Goal: Transaction & Acquisition: Register for event/course

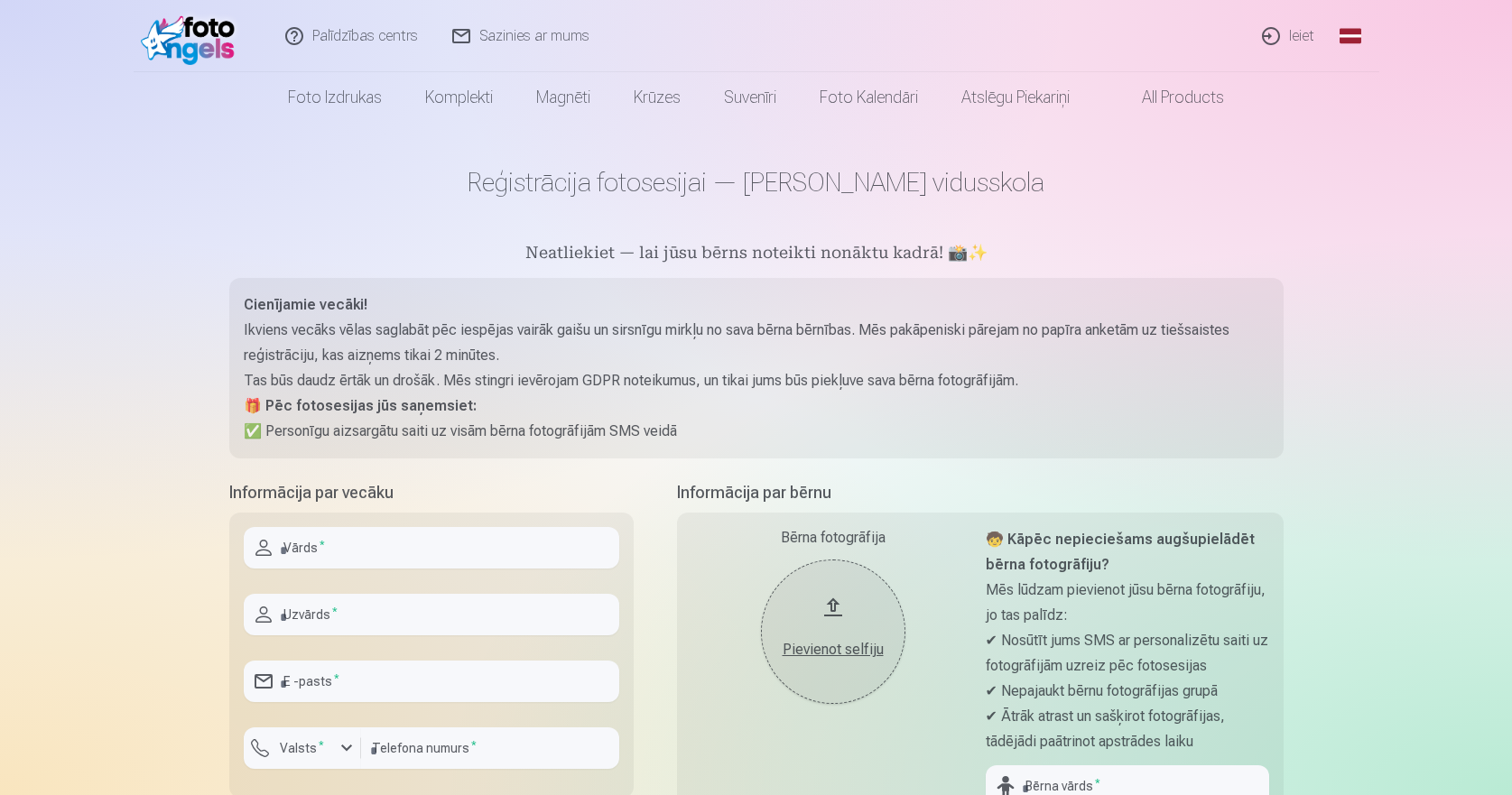
click at [208, 34] on img at bounding box center [192, 35] width 104 height 57
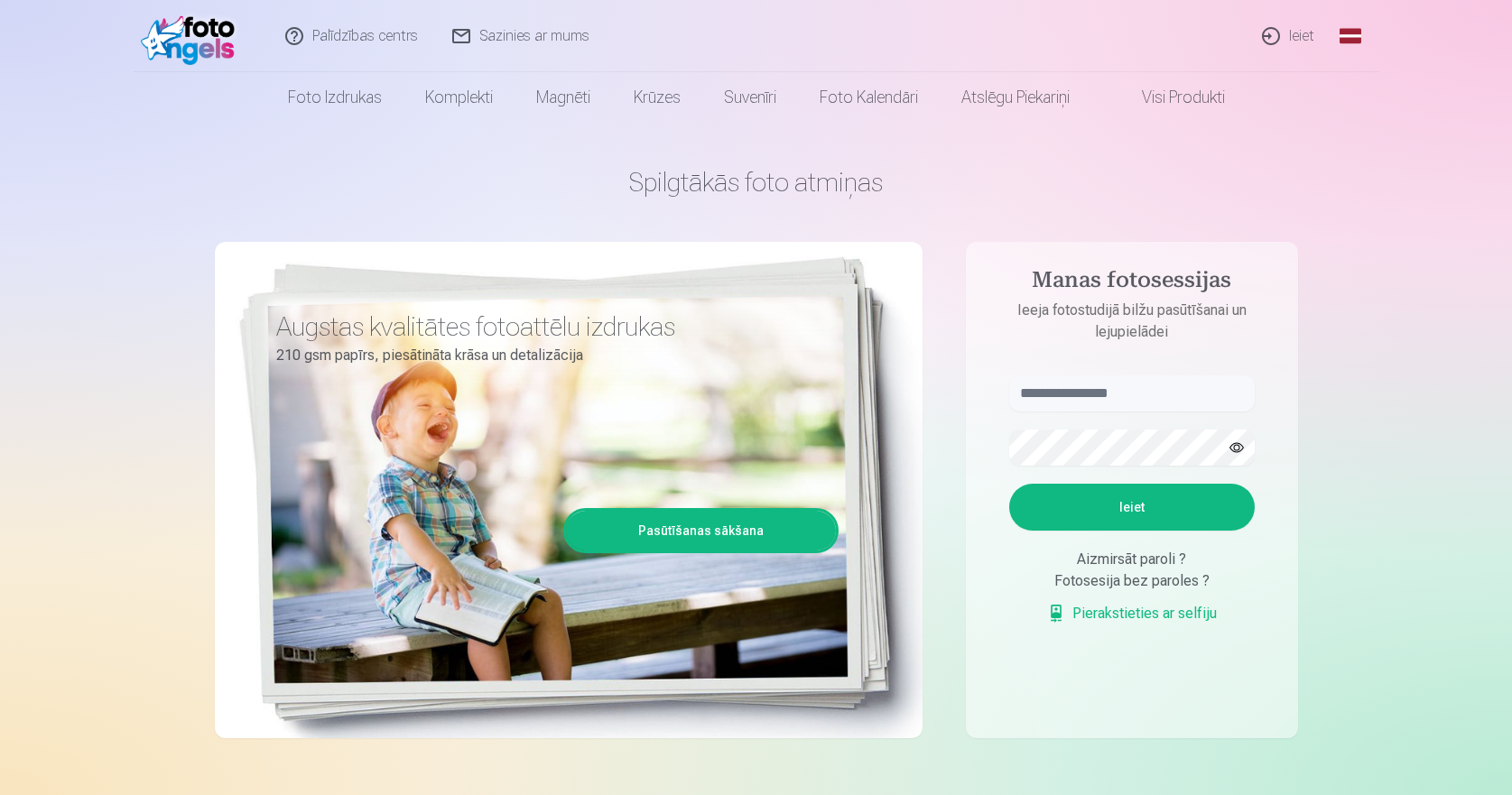
click at [1298, 27] on link "Ieiet" at bounding box center [1289, 36] width 86 height 72
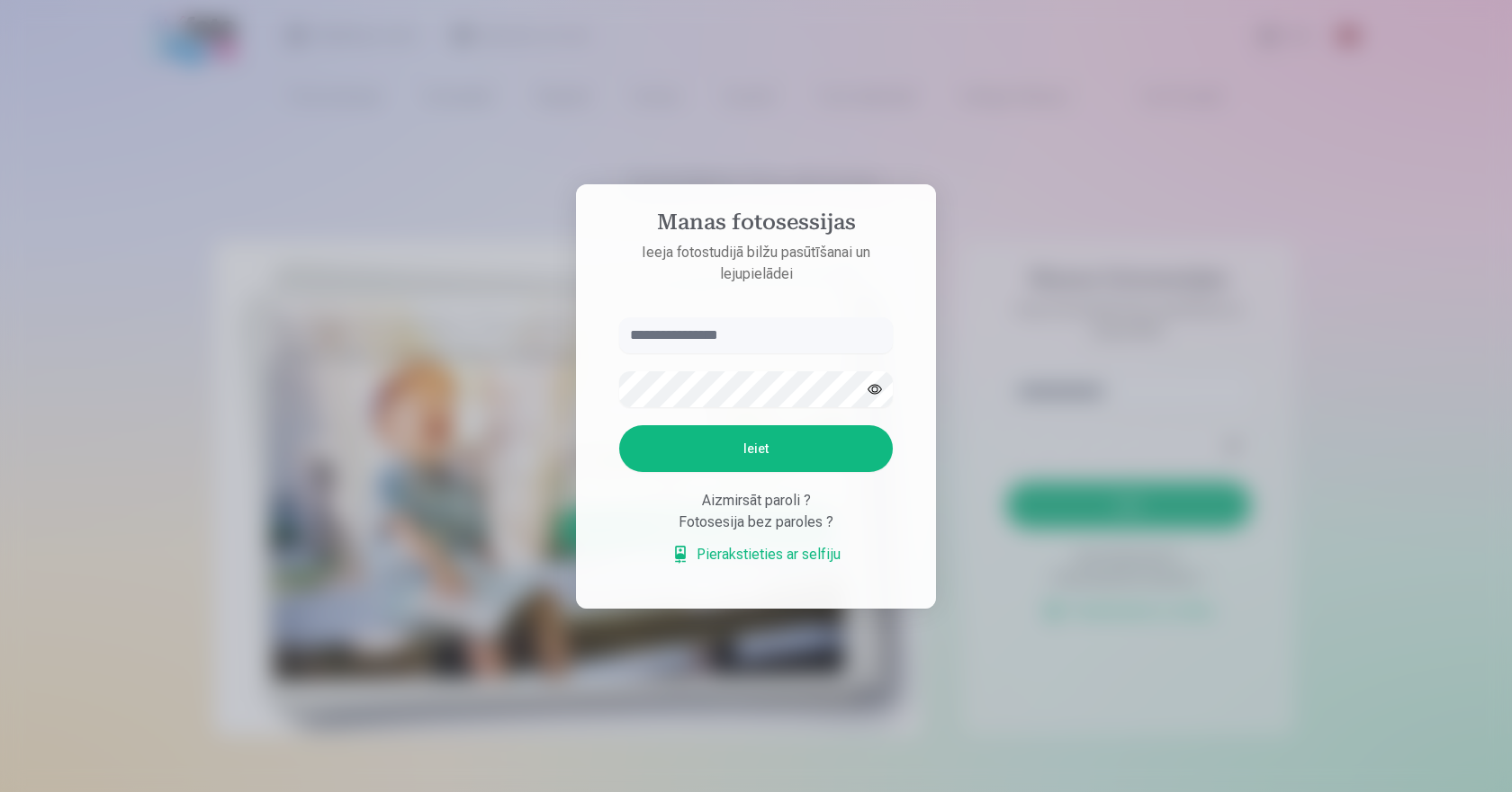
click at [790, 554] on link "Pierakstieties ar selfiju" at bounding box center [756, 555] width 170 height 21
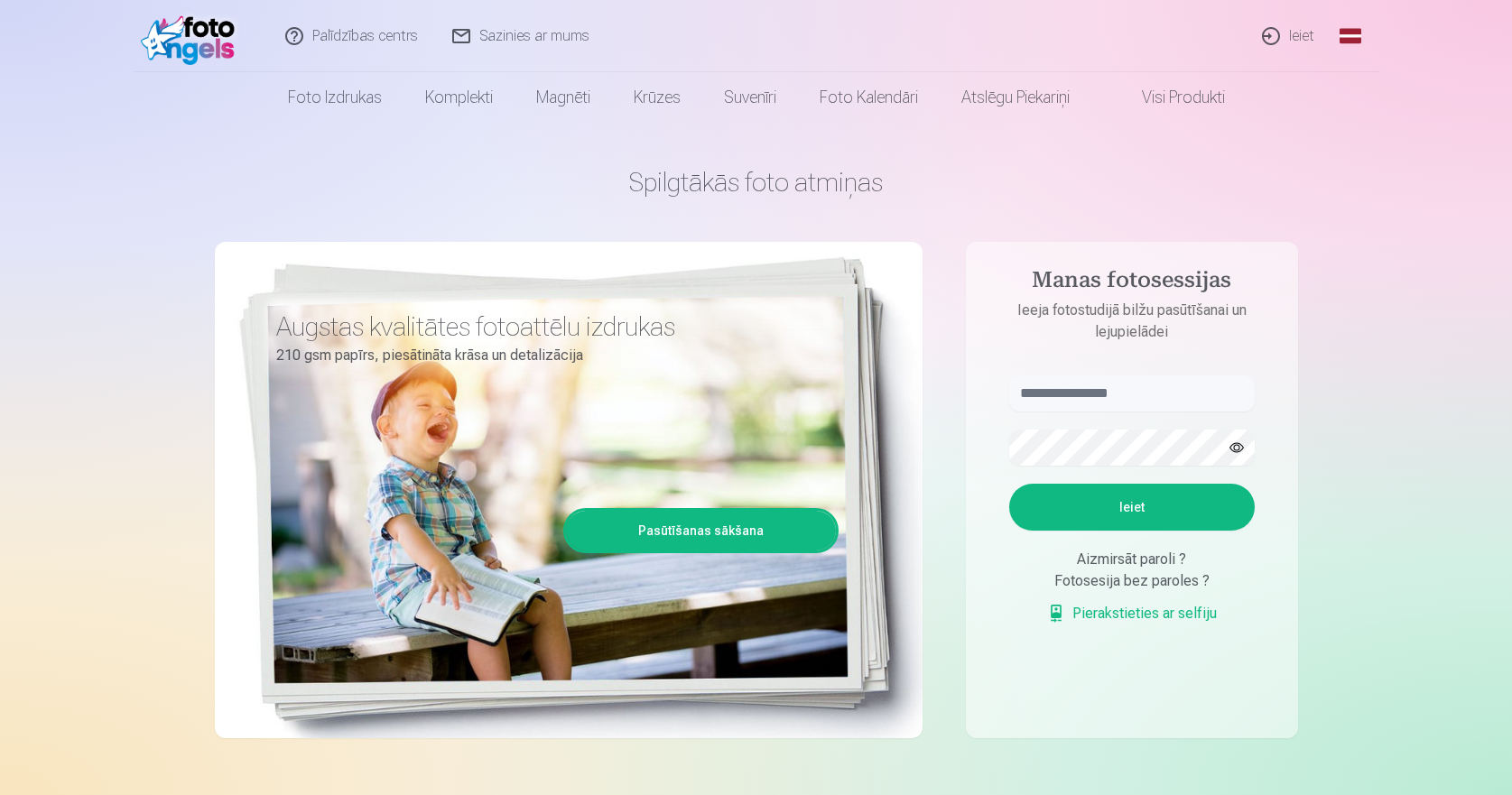
click at [1289, 41] on link "Ieiet" at bounding box center [1289, 36] width 86 height 72
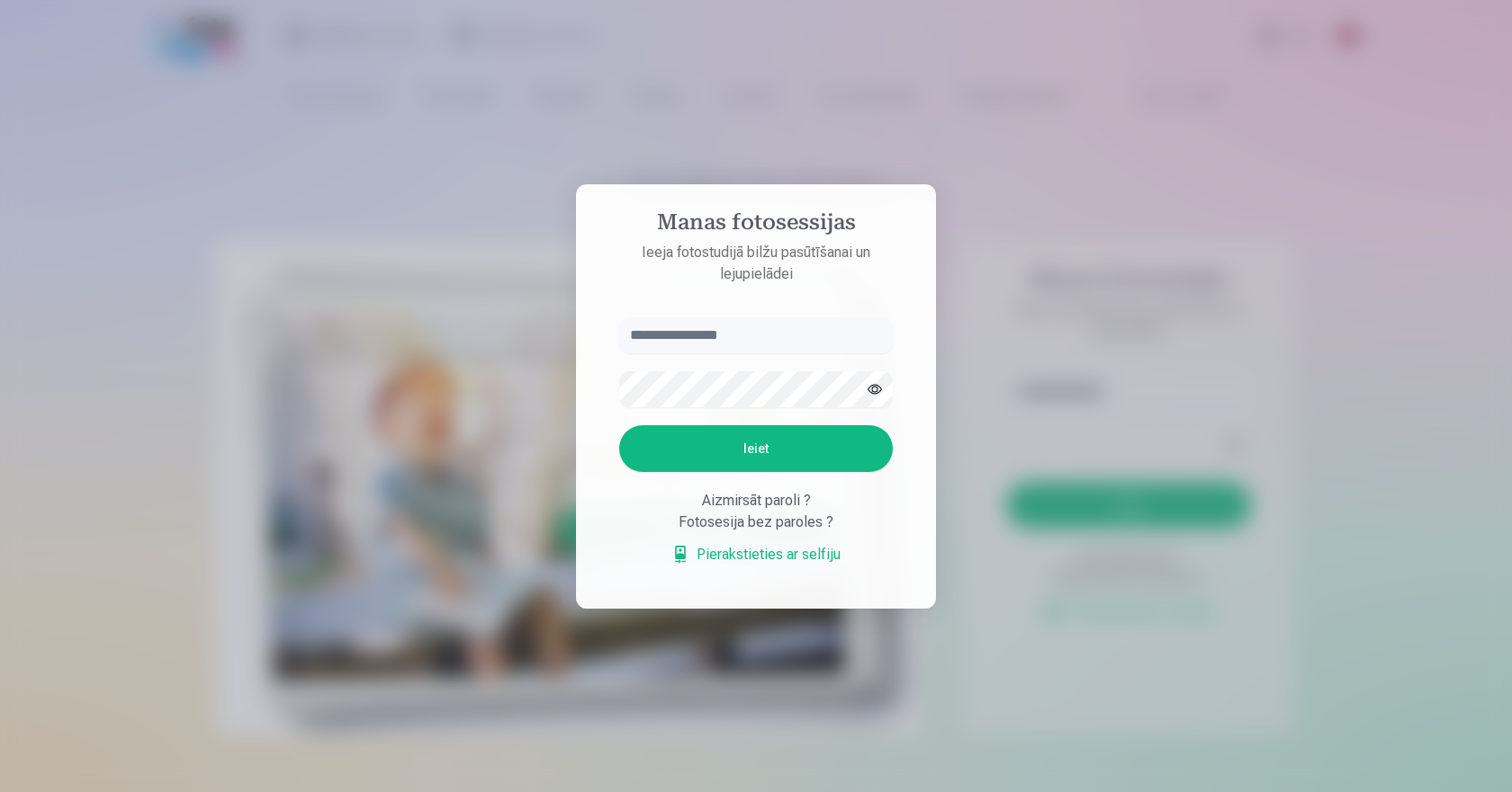
click at [1147, 216] on div at bounding box center [756, 396] width 1512 height 792
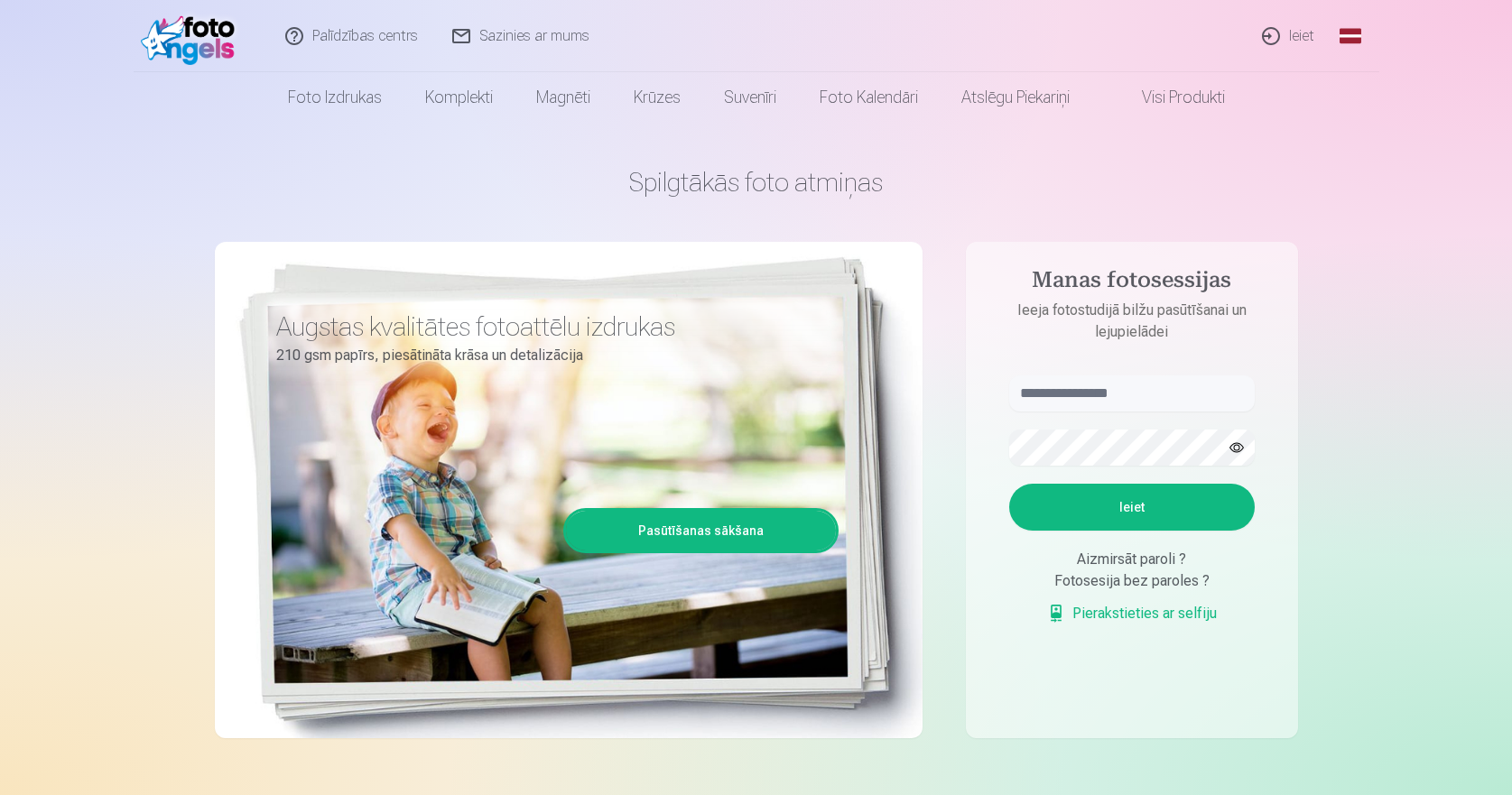
click at [1289, 20] on link "Ieiet" at bounding box center [1289, 36] width 86 height 72
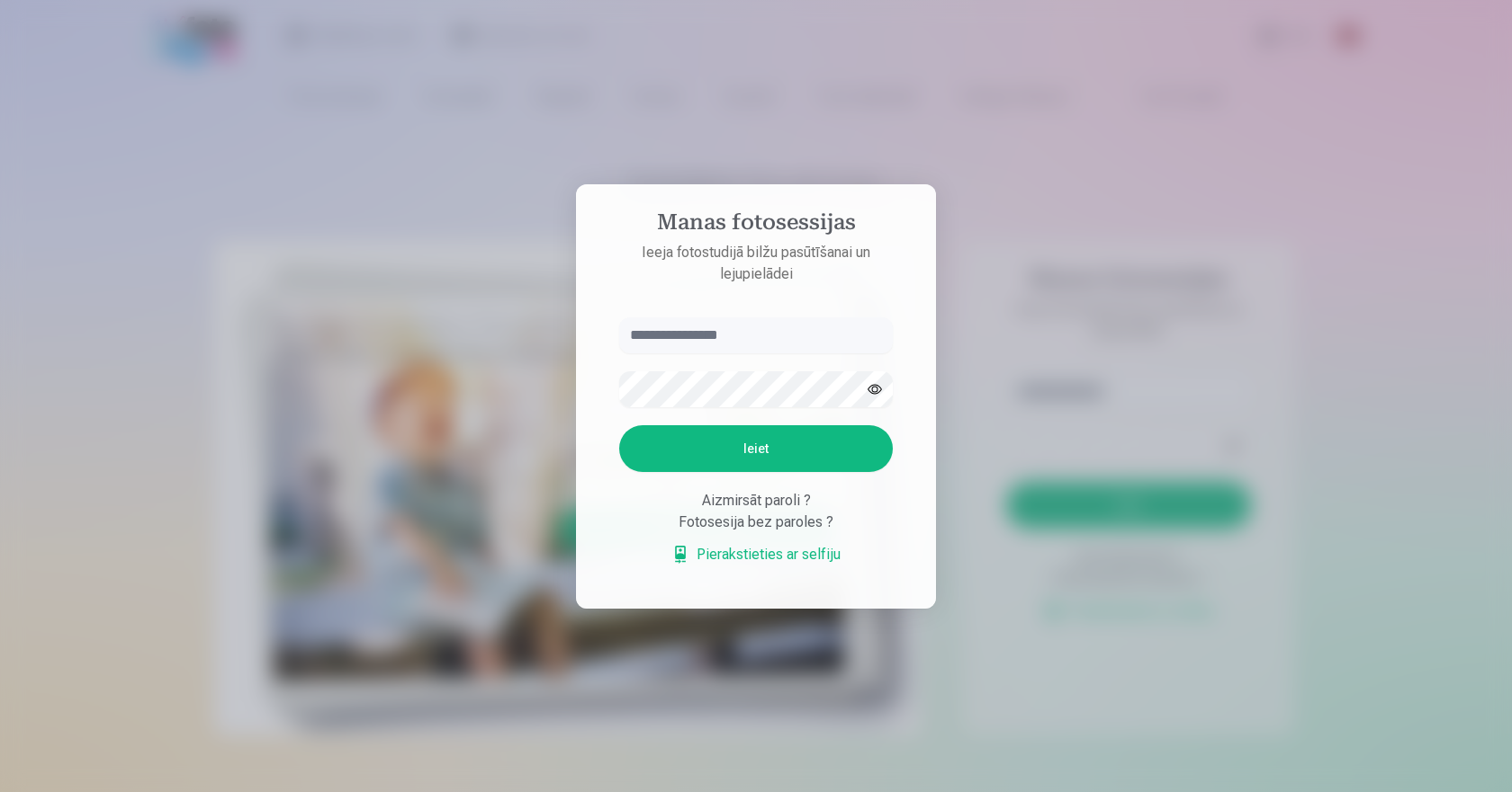
click at [779, 548] on link "Pierakstieties ar selfiju" at bounding box center [756, 555] width 170 height 21
